Goal: Task Accomplishment & Management: Manage account settings

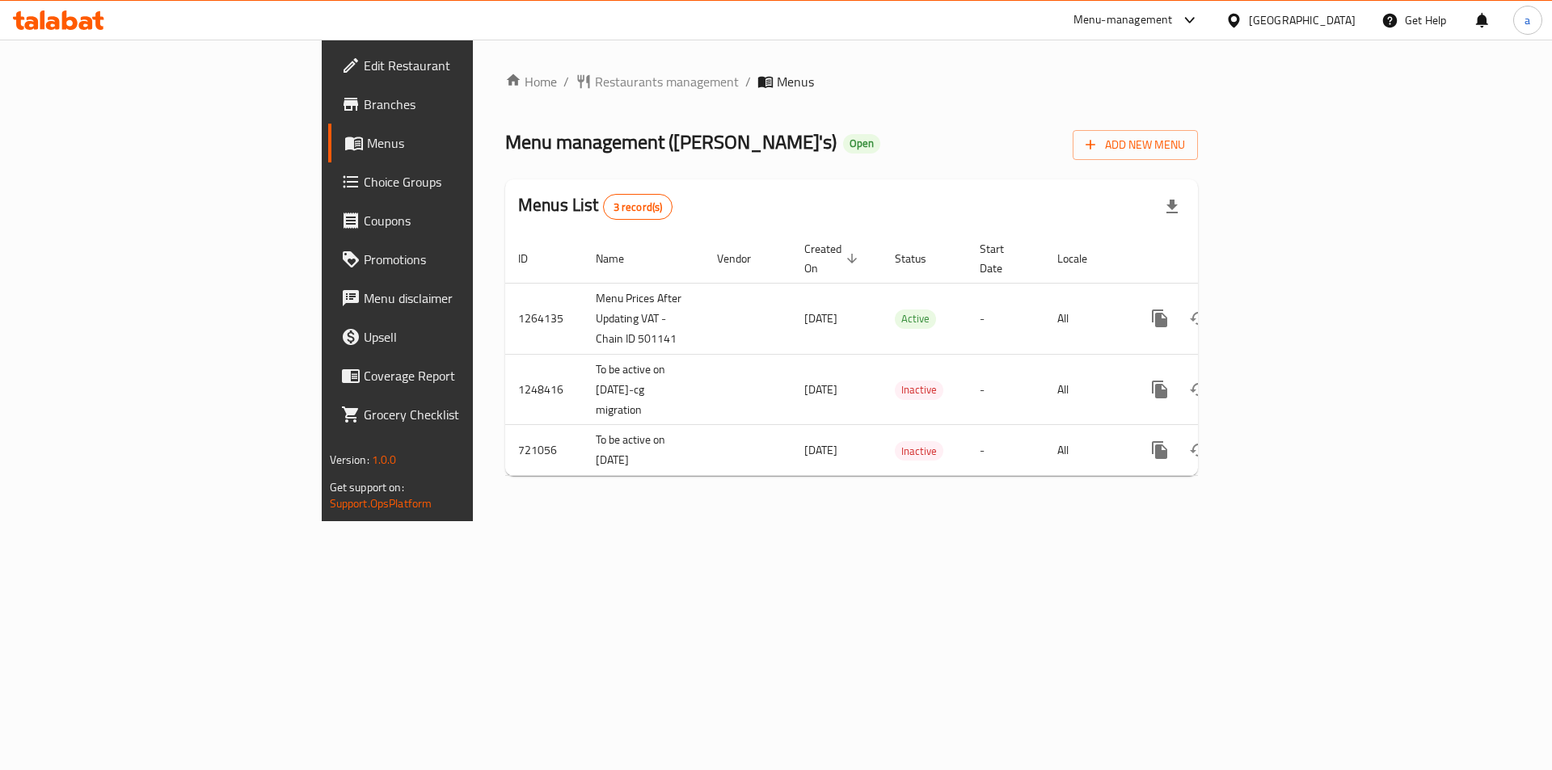
click at [364, 184] on span "Choice Groups" at bounding box center [466, 181] width 205 height 19
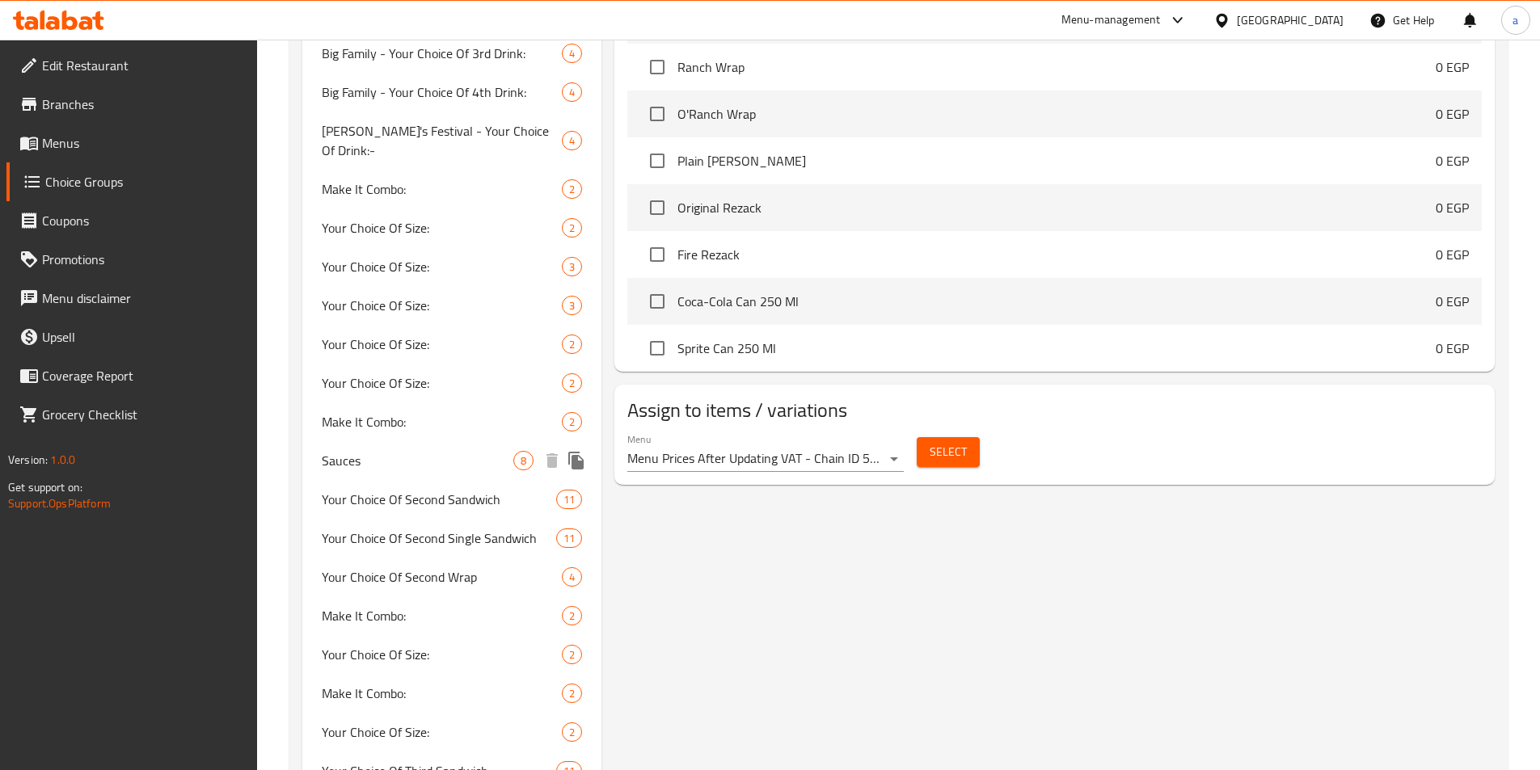
scroll to position [1213, 0]
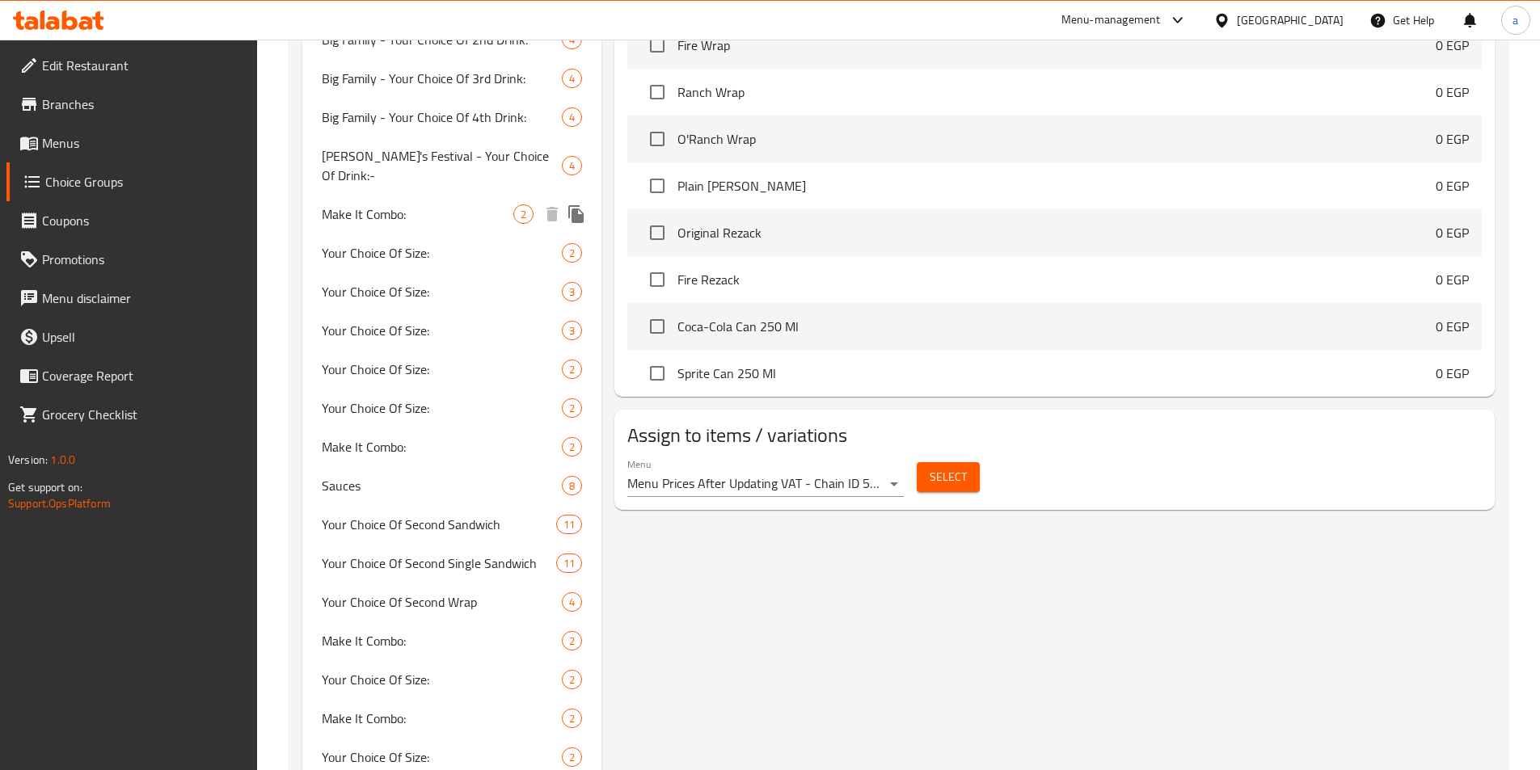
click at [402, 205] on span "Make It Combo:" at bounding box center [418, 214] width 192 height 19
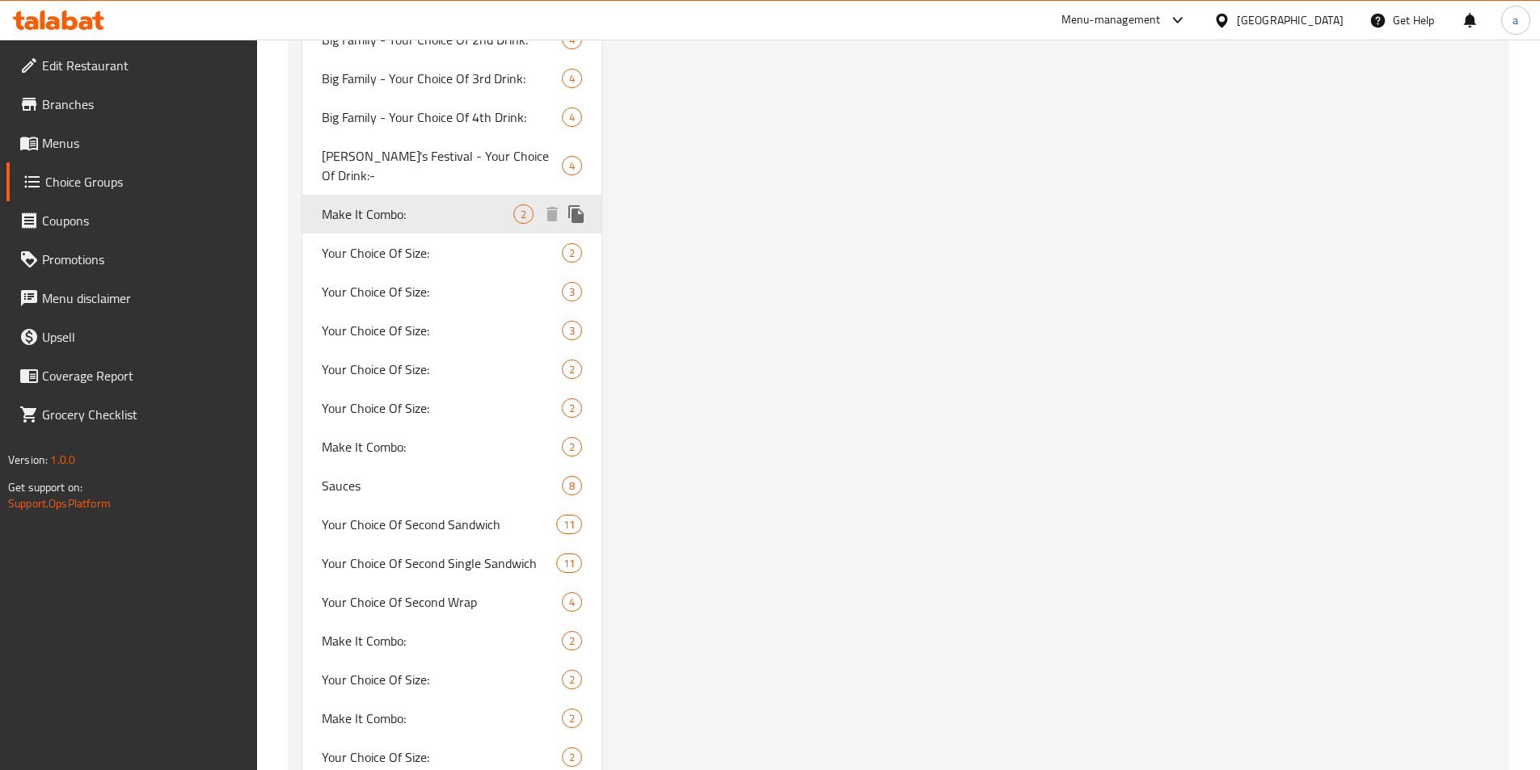
type input "Make It Combo:"
type input "إجعله كومبو:"
type input "0"
type input "2"
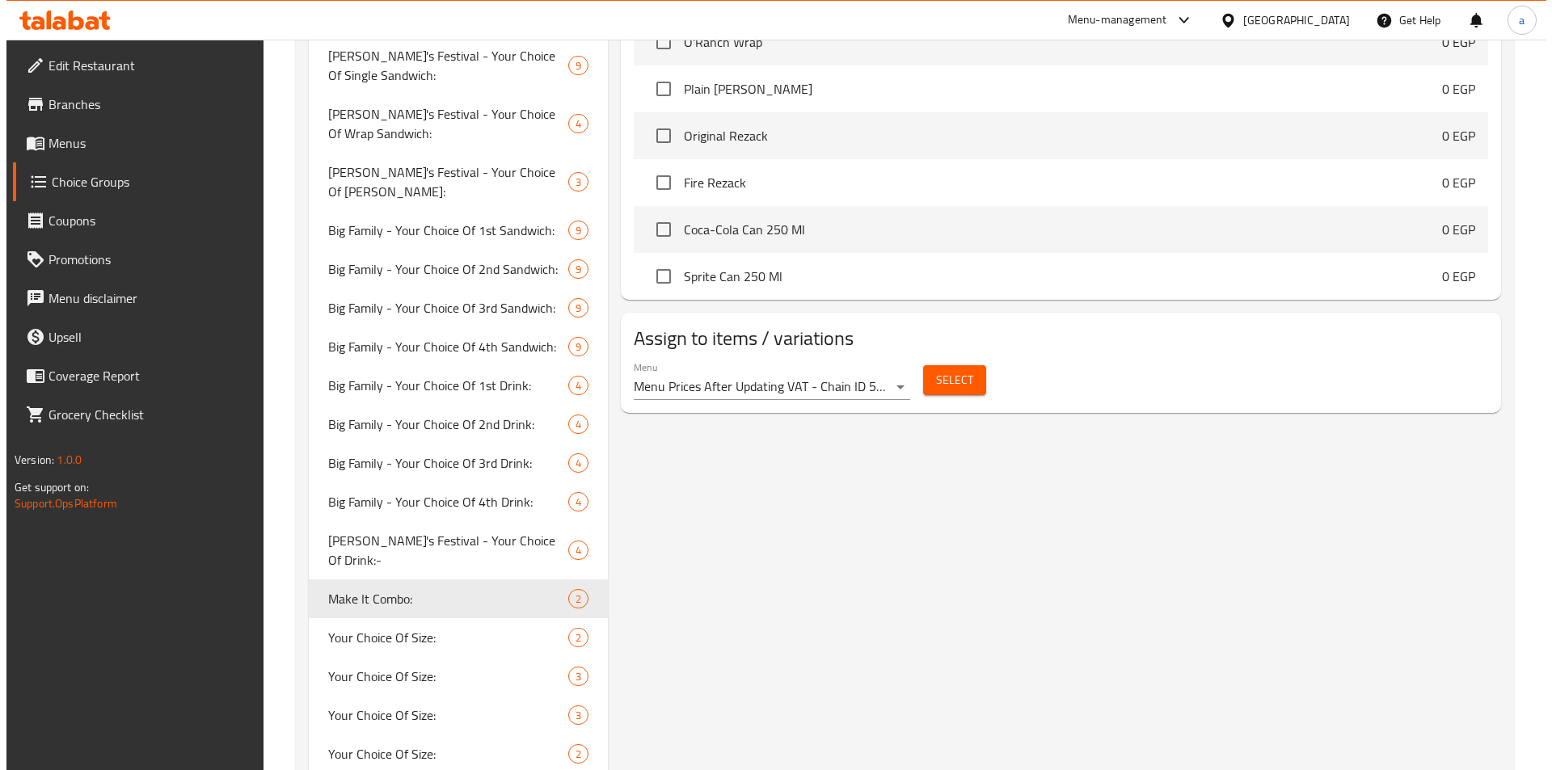
scroll to position [0, 0]
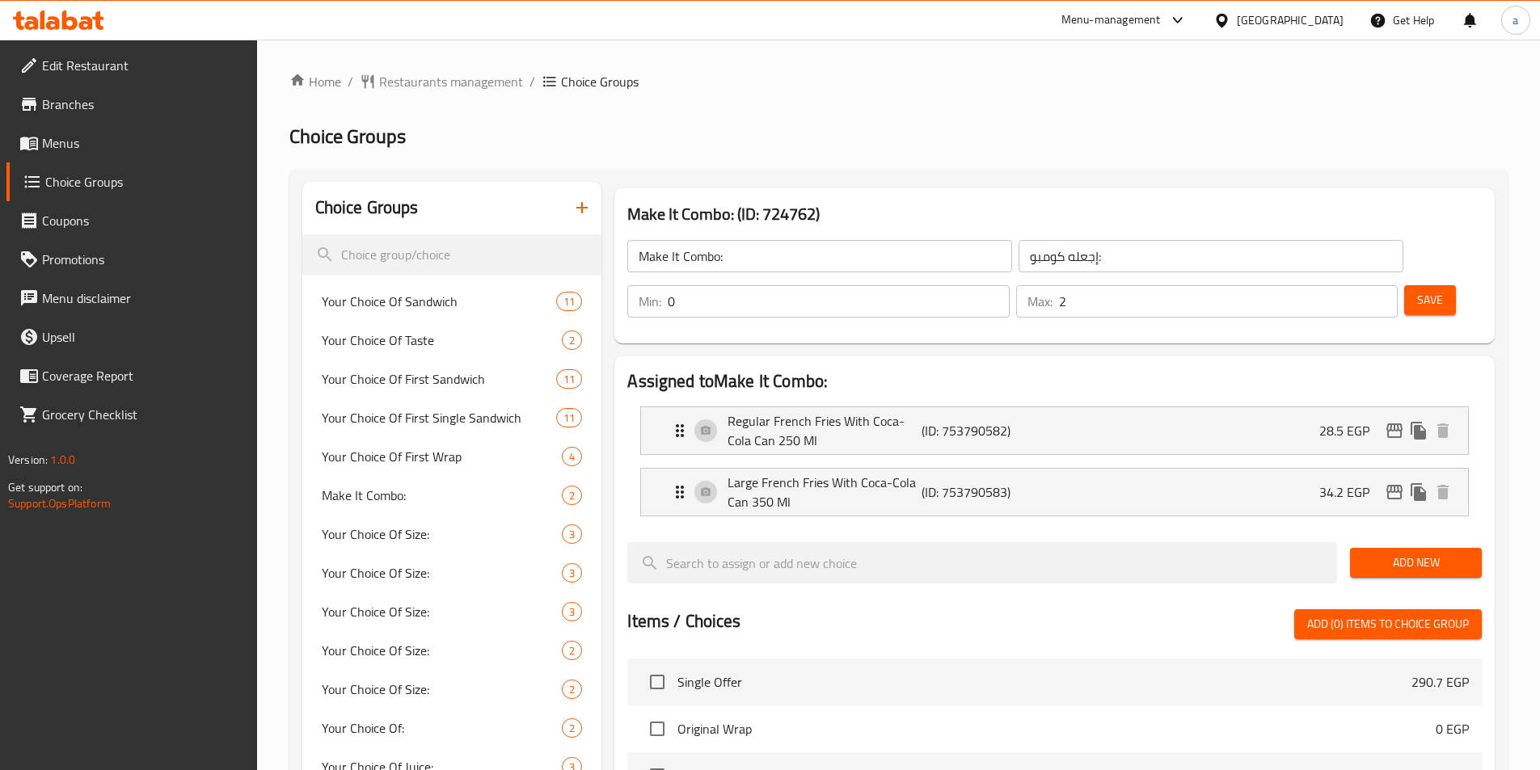
drag, startPoint x: 842, startPoint y: 538, endPoint x: 868, endPoint y: 268, distance: 272.1
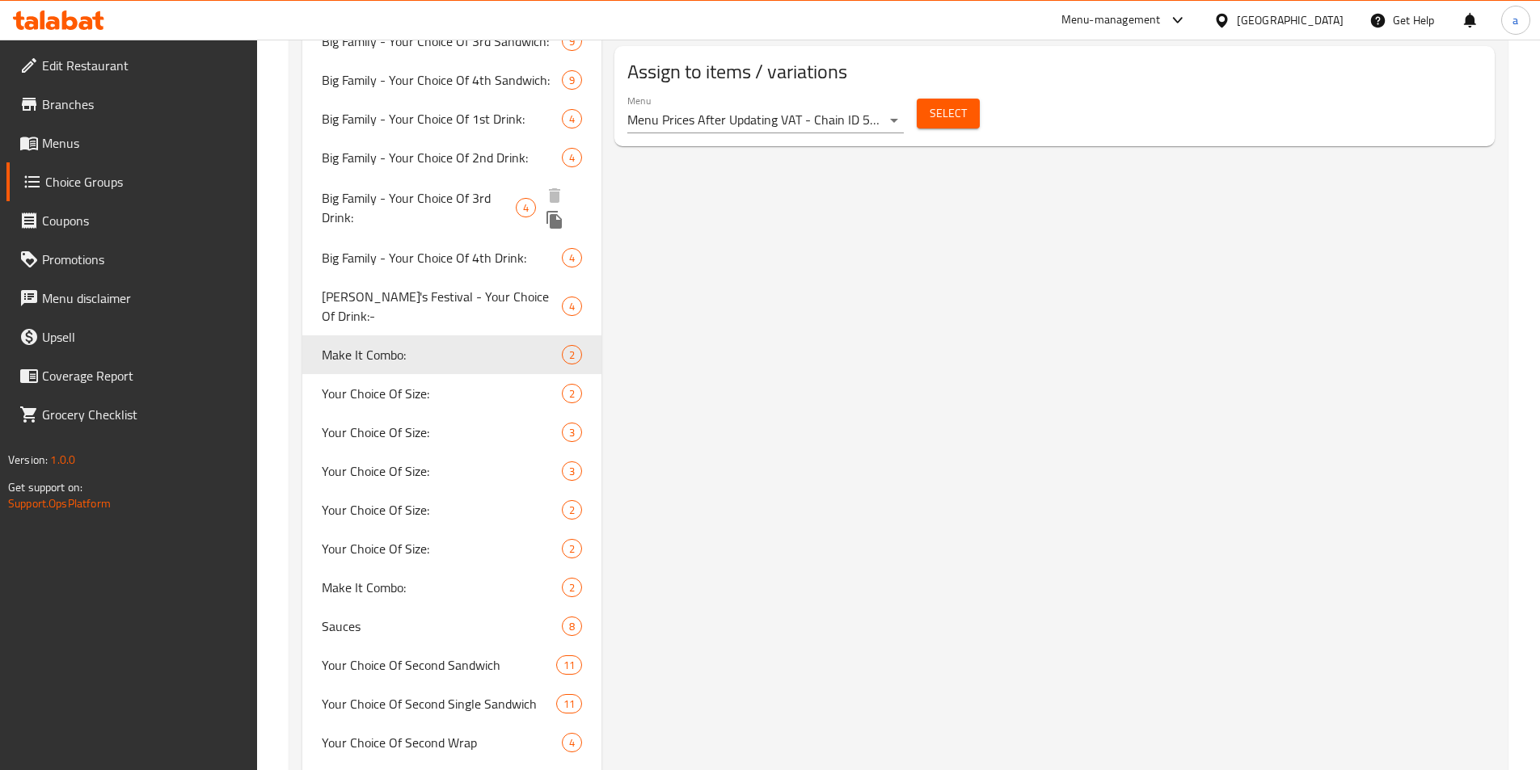
scroll to position [1184, 0]
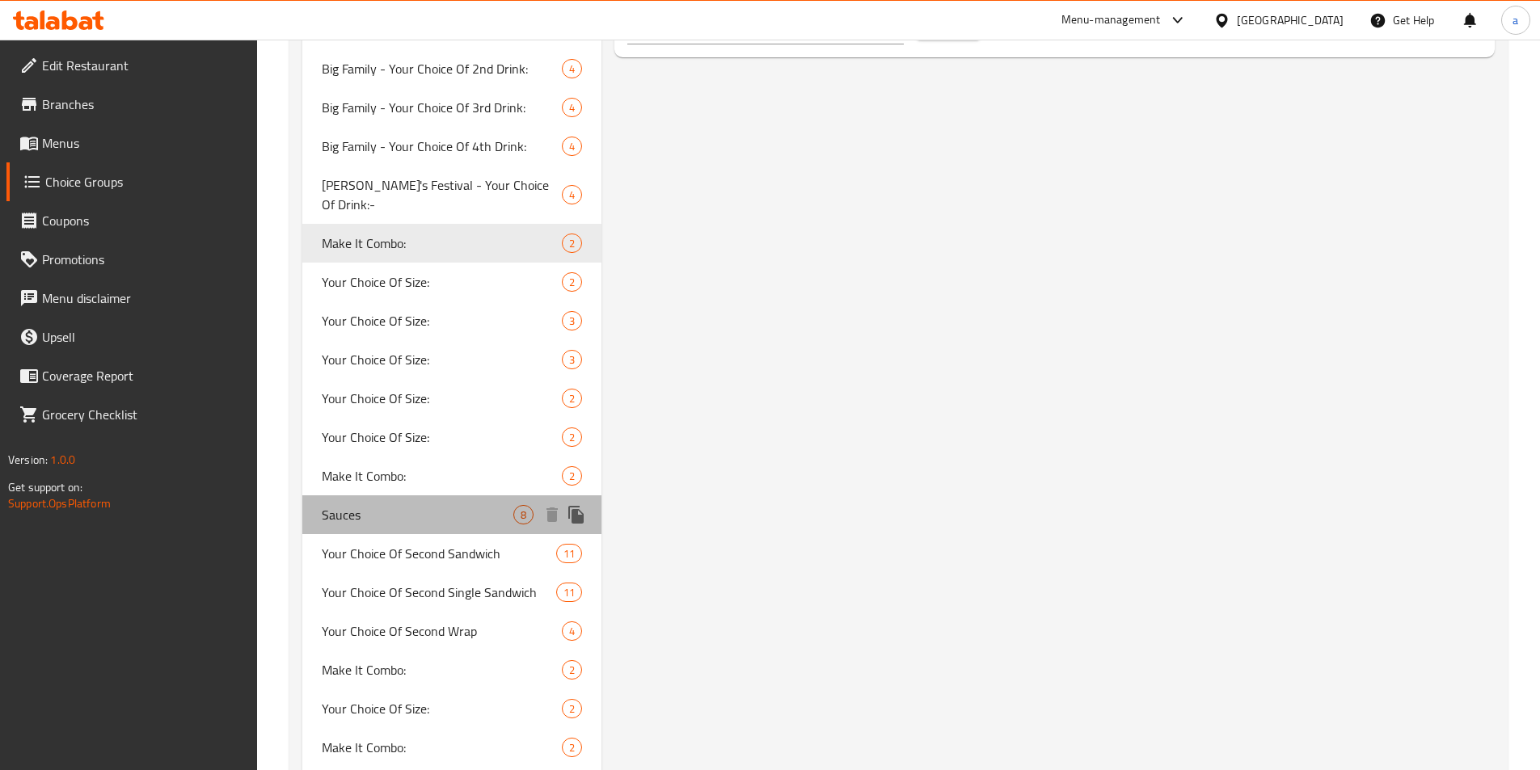
click at [379, 505] on span "Sauces" at bounding box center [418, 514] width 192 height 19
type input "Sauces"
type input "صوصات"
type input "8"
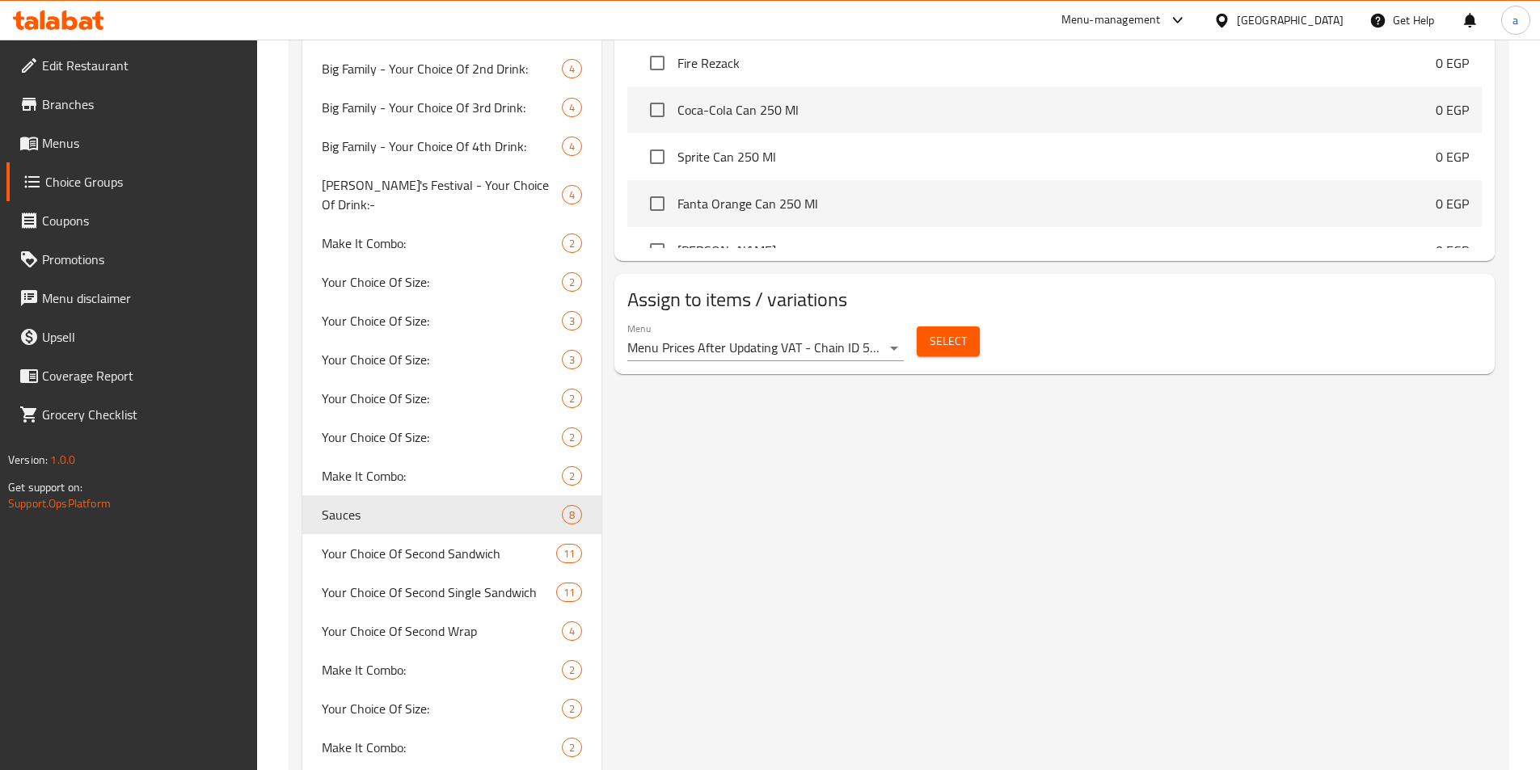
click at [896, 485] on div "Sauces (ID: 1019028) Sauces ​ صوصات ​ Min: 0 ​ Max: 8 ​ Save Assigned to Sauces…" at bounding box center [1051, 2] width 900 height 2008
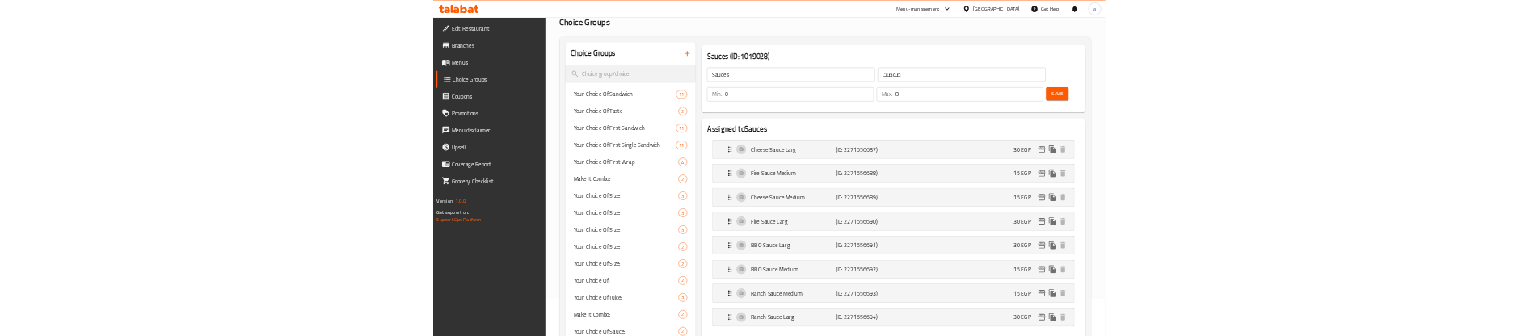
scroll to position [0, 0]
